Goal: Transaction & Acquisition: Purchase product/service

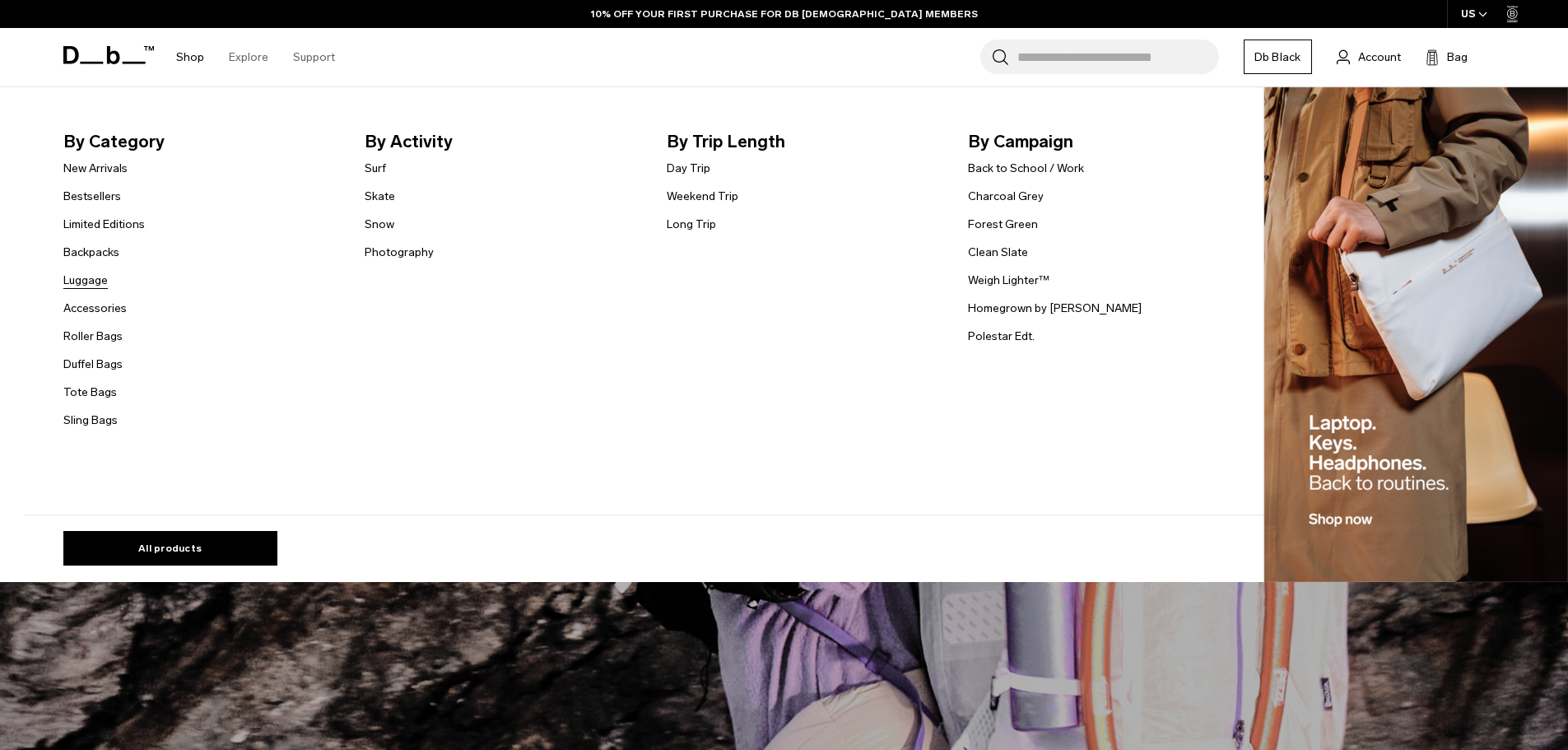
click at [92, 282] on link "Luggage" at bounding box center [86, 280] width 44 height 17
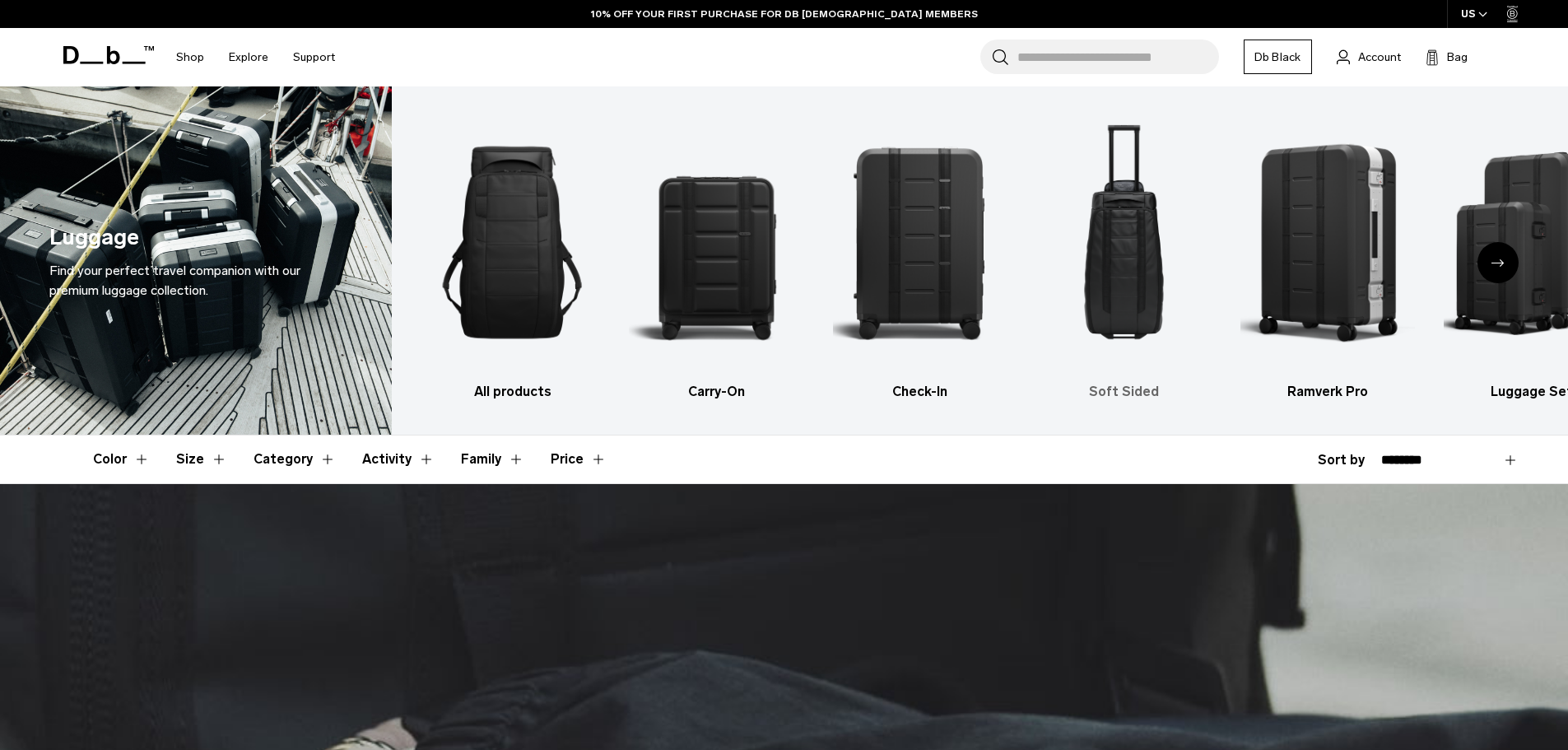
click at [1144, 267] on img "4 / 6" at bounding box center [1124, 243] width 176 height 263
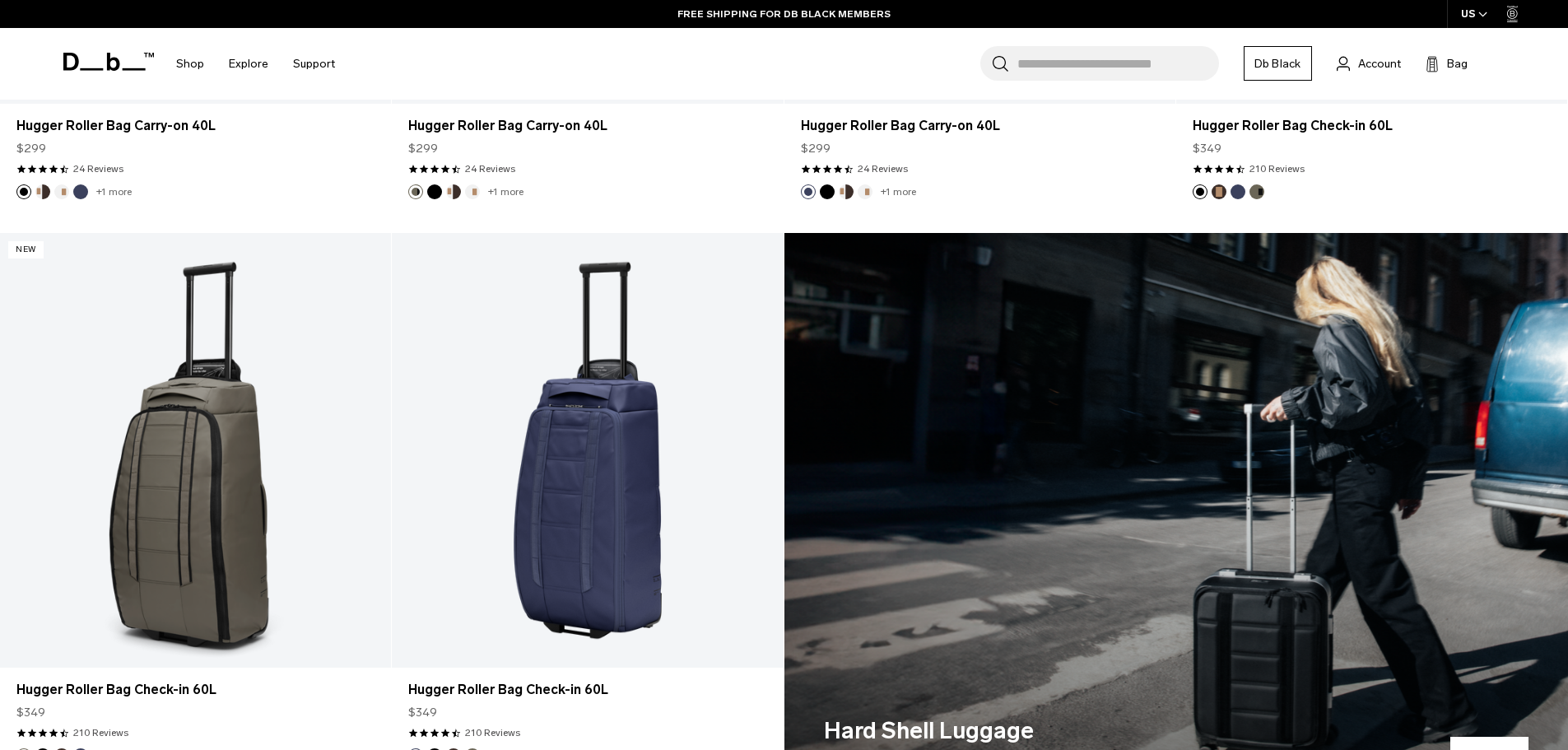
scroll to position [272, 0]
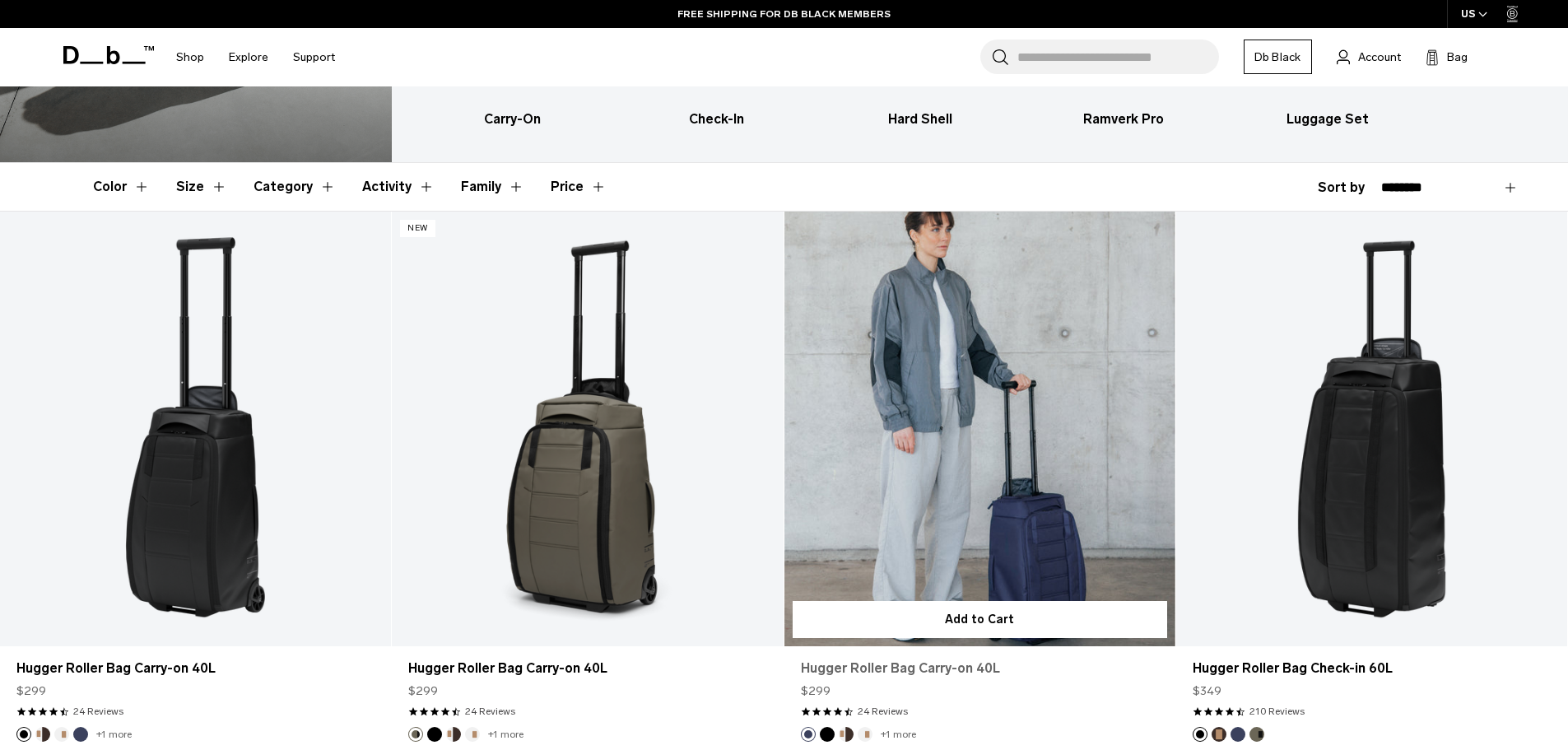
click at [955, 671] on link "Hugger Roller Bag Carry-on 40L" at bounding box center [980, 669] width 358 height 20
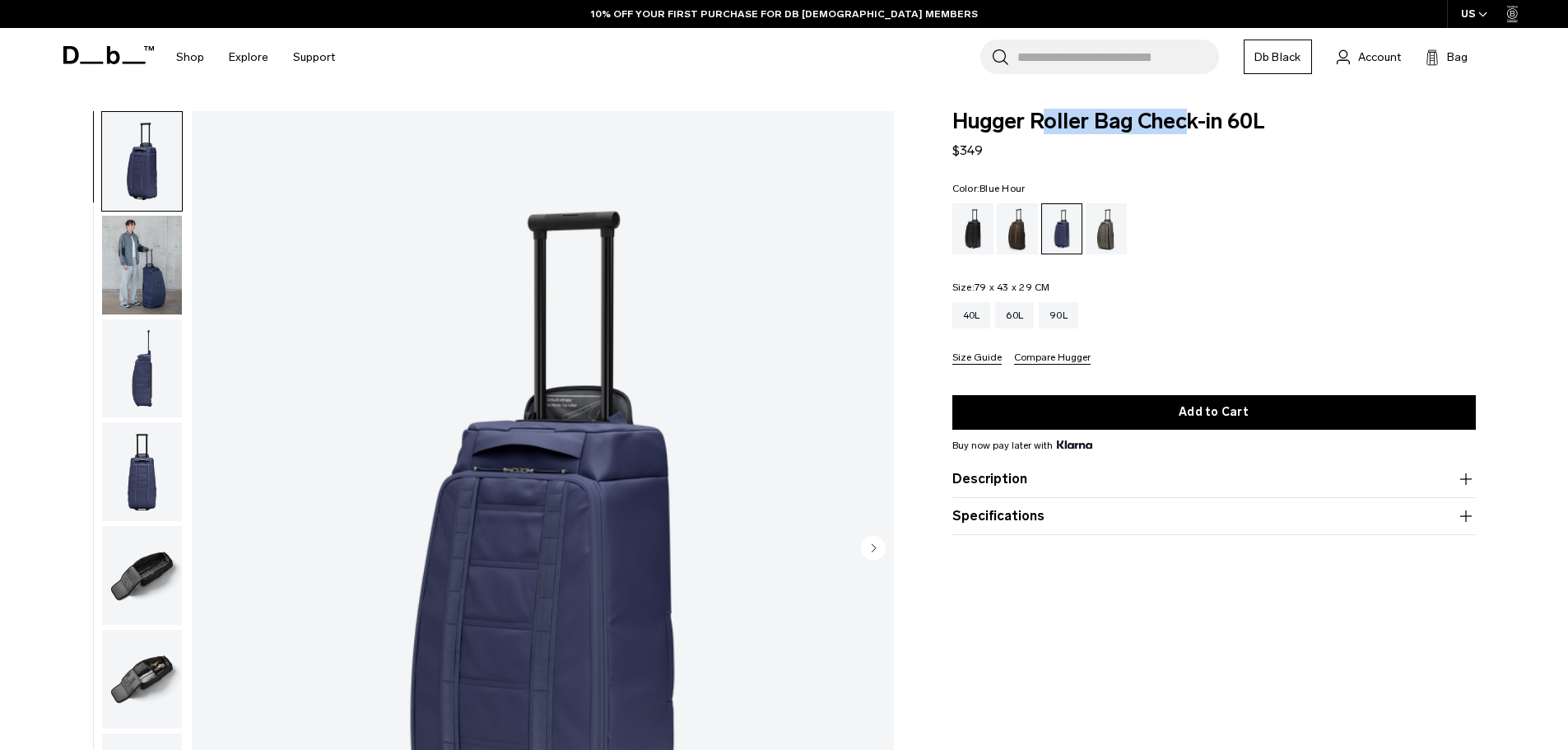
drag, startPoint x: 1191, startPoint y: 124, endPoint x: 1032, endPoint y: 124, distance: 159.0
click at [1032, 124] on span "Hugger Roller Bag Check-in 60L" at bounding box center [1214, 121] width 523 height 21
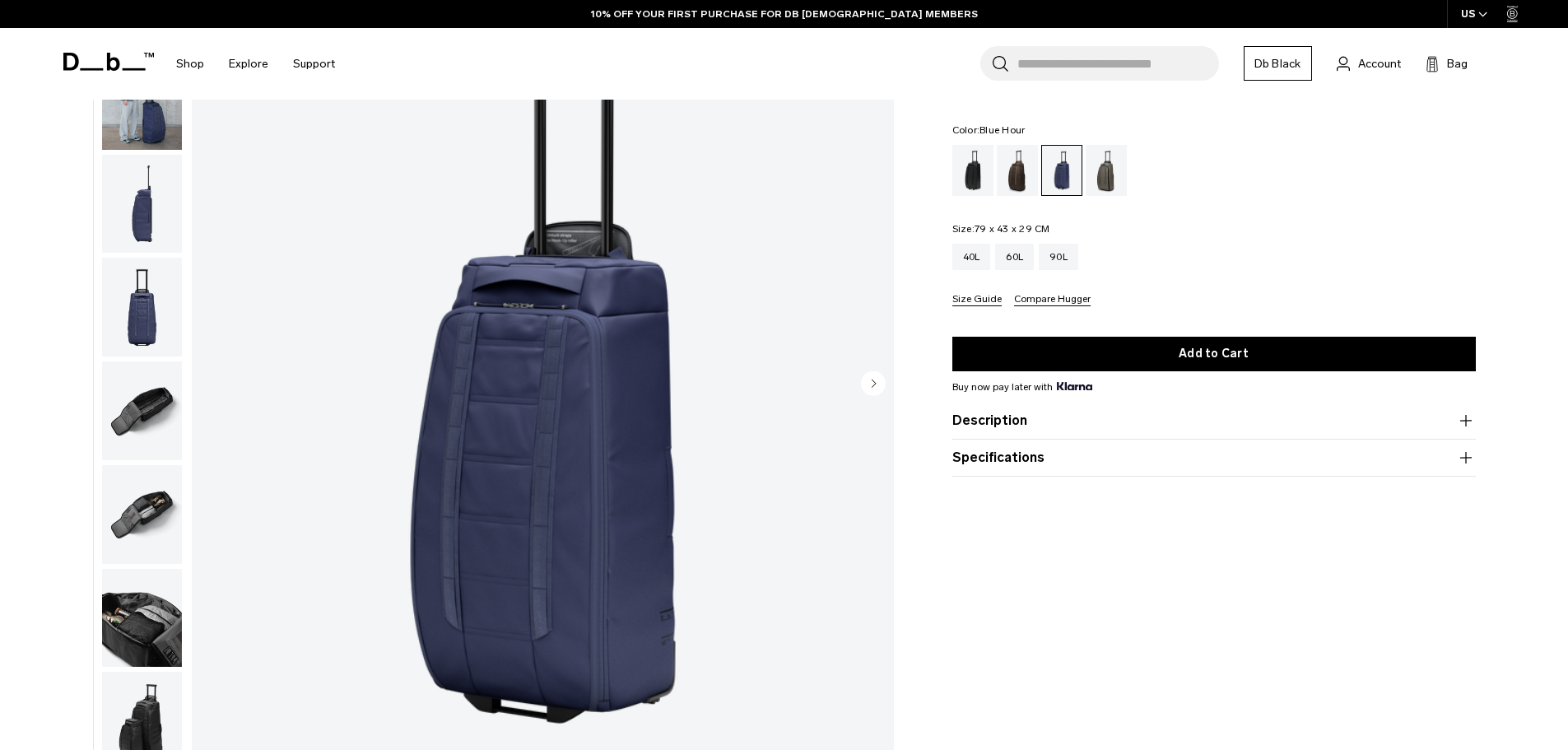
click at [884, 380] on circle "Next slide" at bounding box center [873, 383] width 25 height 25
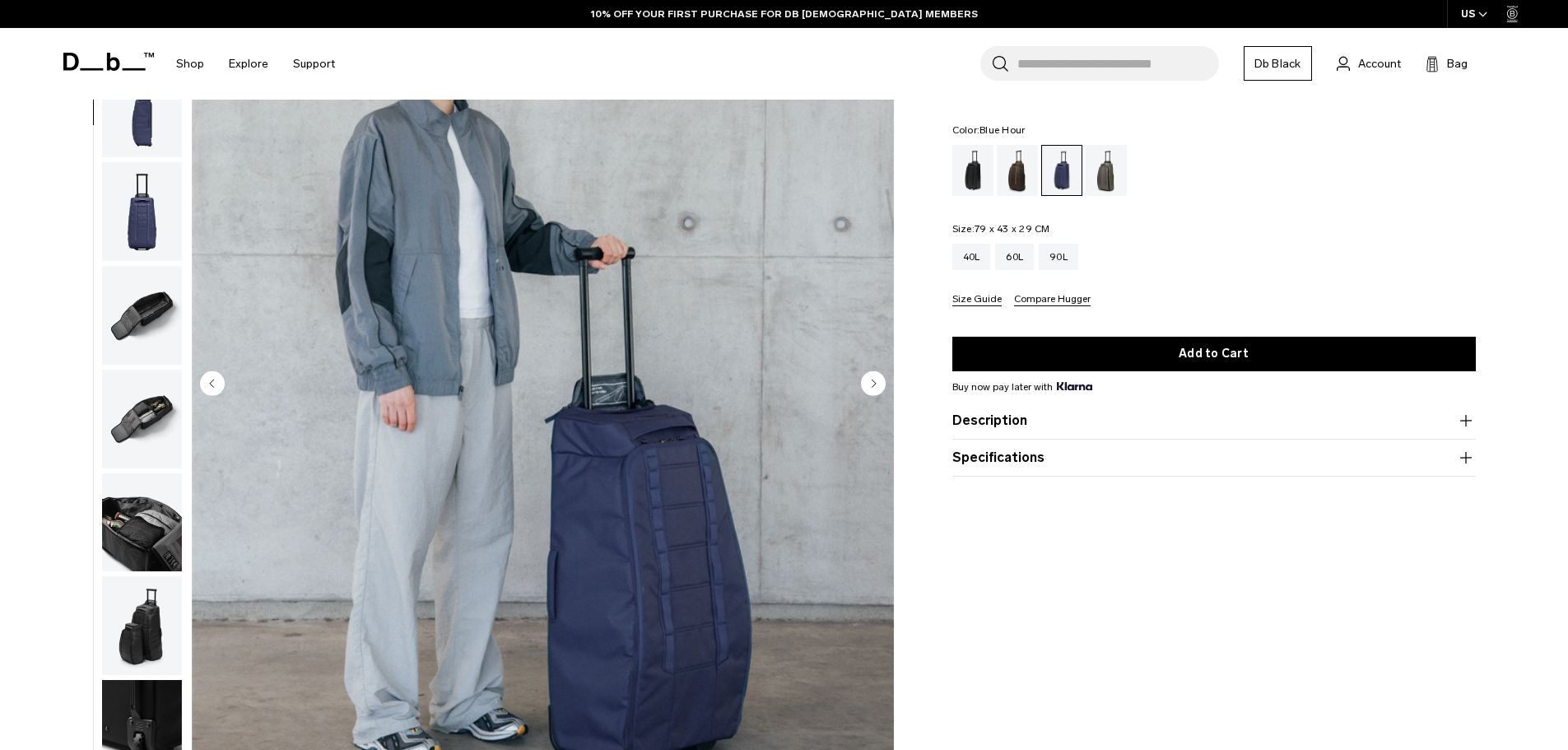
scroll to position [104, 0]
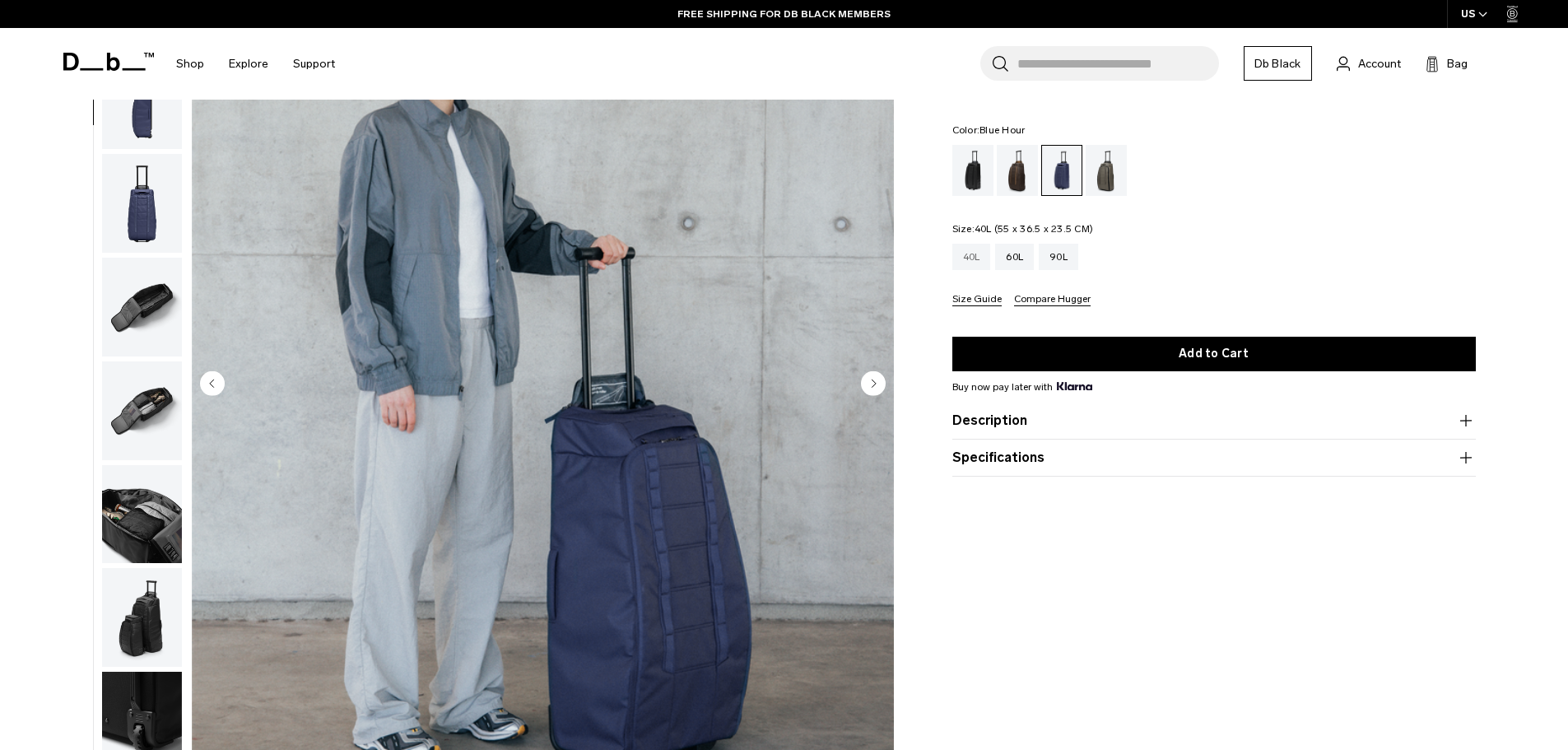
click at [968, 258] on div "40L" at bounding box center [972, 256] width 39 height 26
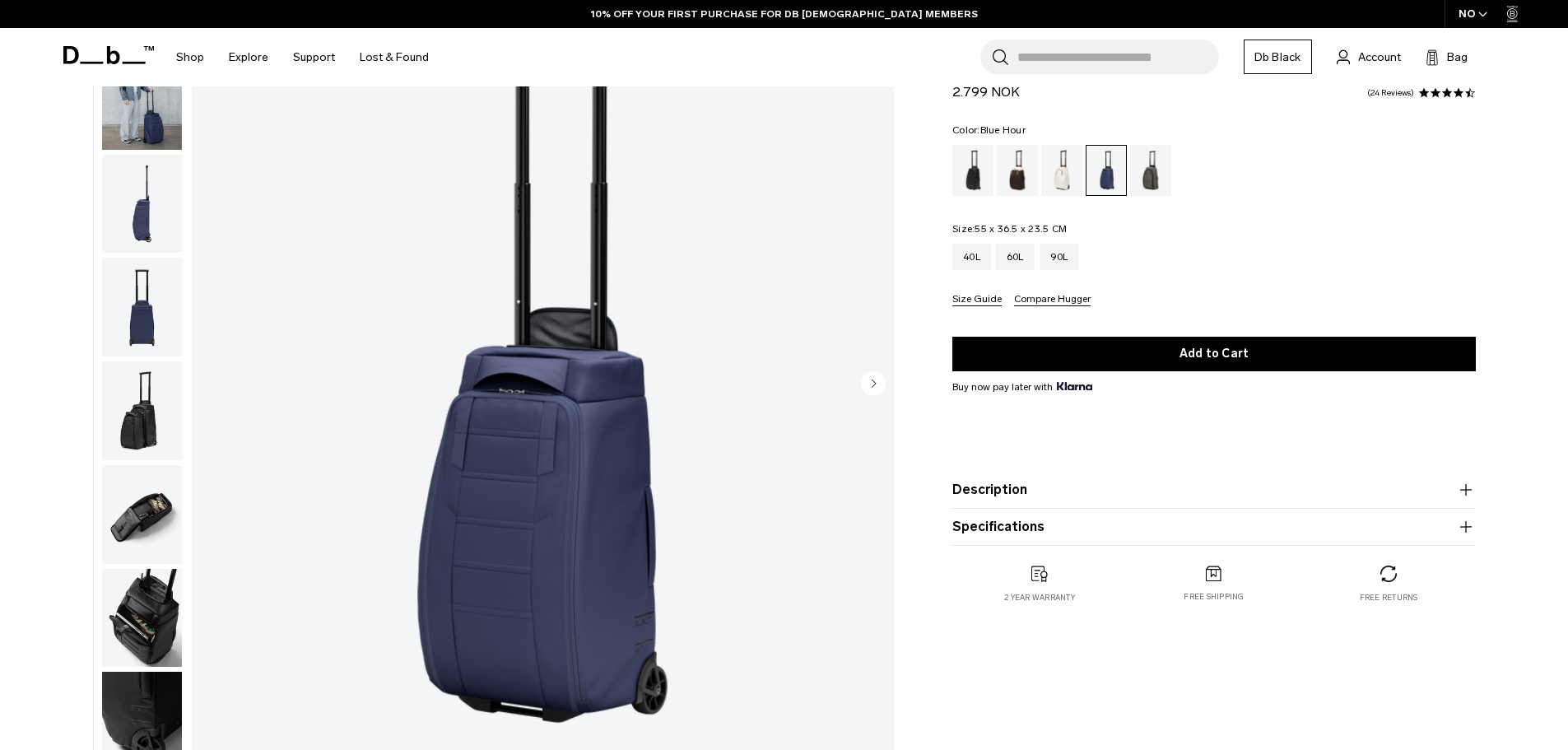
click at [876, 387] on circle "Next slide" at bounding box center [873, 383] width 25 height 25
